Goal: Task Accomplishment & Management: Use online tool/utility

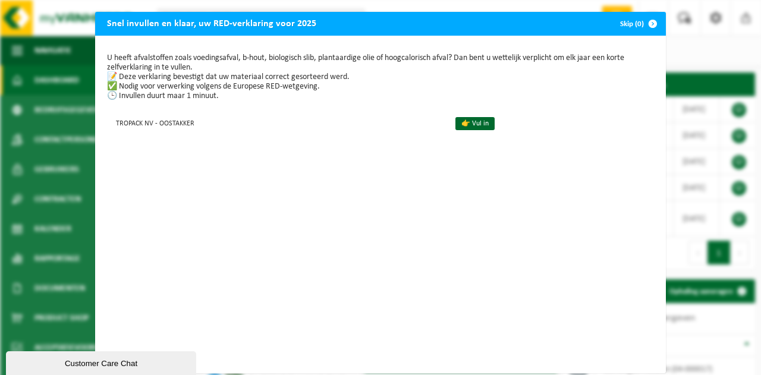
click at [619, 26] on button "Skip (0)" at bounding box center [637, 24] width 54 height 24
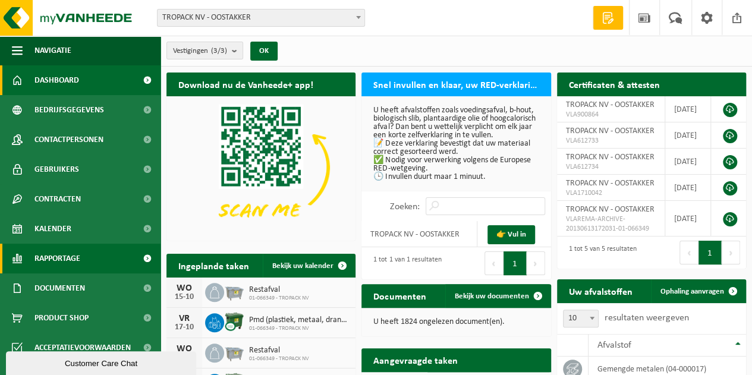
click at [68, 264] on span "Rapportage" at bounding box center [57, 259] width 46 height 30
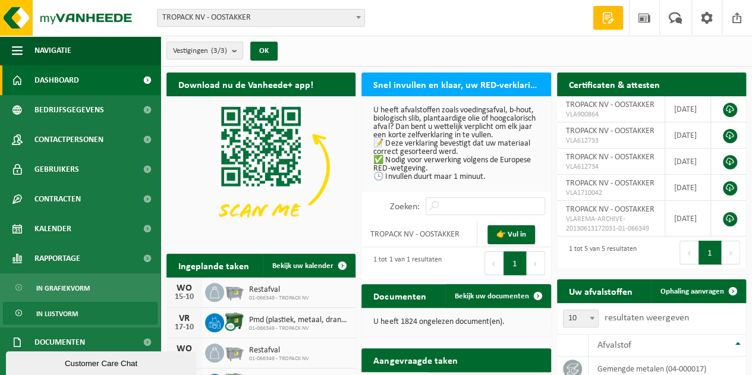
click at [63, 316] on span "In lijstvorm" at bounding box center [57, 313] width 42 height 23
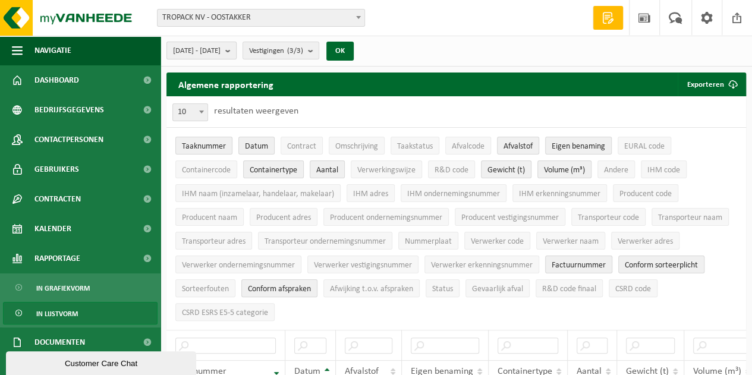
click at [220, 51] on span "[DATE] - [DATE]" at bounding box center [197, 51] width 48 height 18
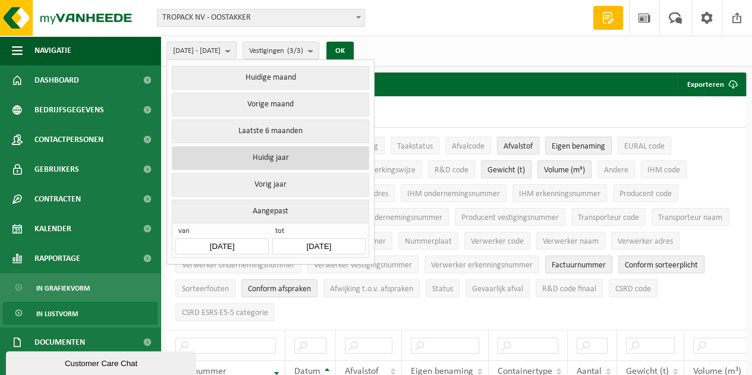
click at [276, 153] on button "Huidig jaar" at bounding box center [270, 158] width 197 height 24
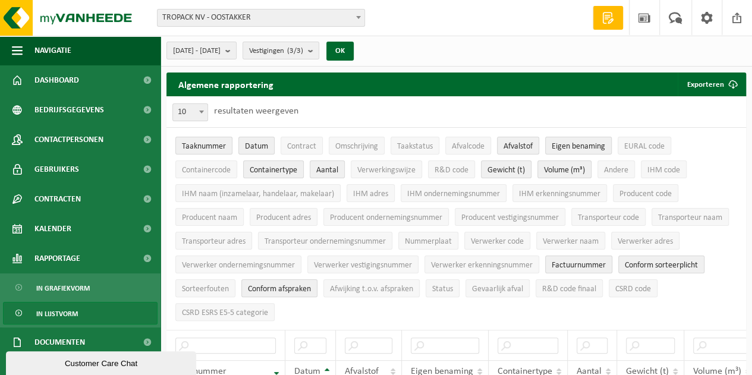
click at [417, 53] on div "[DATE] - [DATE] Huidige maand Vorige maand Laatste 6 maanden Huidig jaar Vorig …" at bounding box center [455, 51] width 591 height 31
click at [354, 51] on button "OK" at bounding box center [339, 51] width 27 height 19
click at [711, 83] on button "Exporteren" at bounding box center [710, 84] width 67 height 24
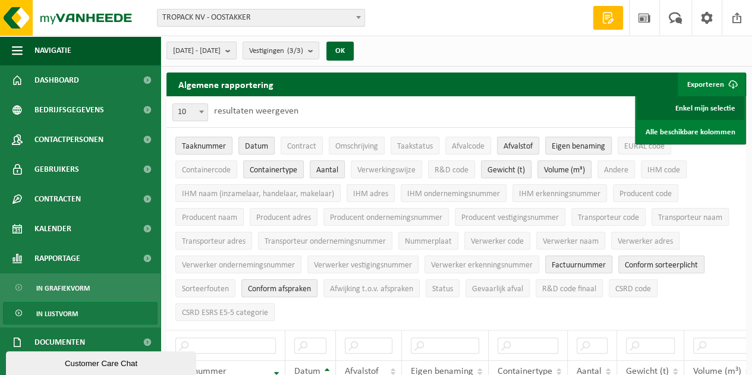
click at [698, 107] on link "Enkel mijn selectie" at bounding box center [690, 108] width 108 height 24
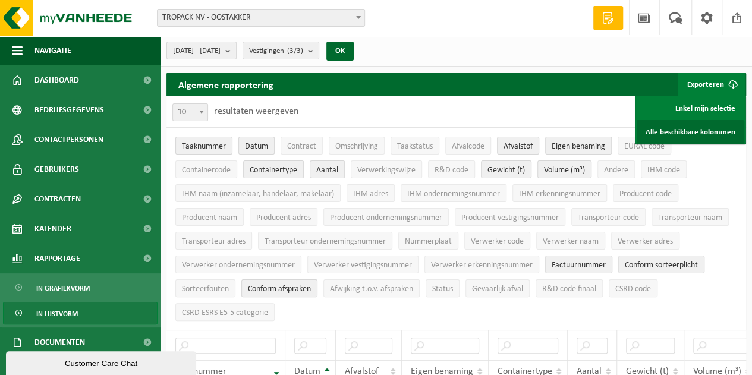
click at [689, 131] on link "Alle beschikbare kolommen" at bounding box center [690, 132] width 108 height 24
